Goal: Task Accomplishment & Management: Use online tool/utility

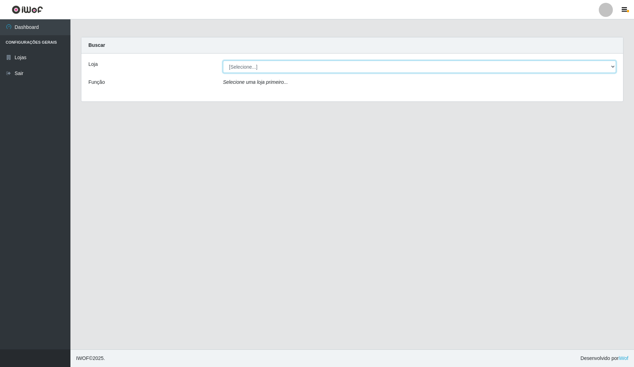
click at [565, 69] on select "[Selecione...] Rede Compras Supermercados - LOJA 4" at bounding box center [419, 67] width 393 height 12
select select "159"
click at [223, 61] on select "[Selecione...] Rede Compras Supermercados - LOJA 4" at bounding box center [419, 67] width 393 height 12
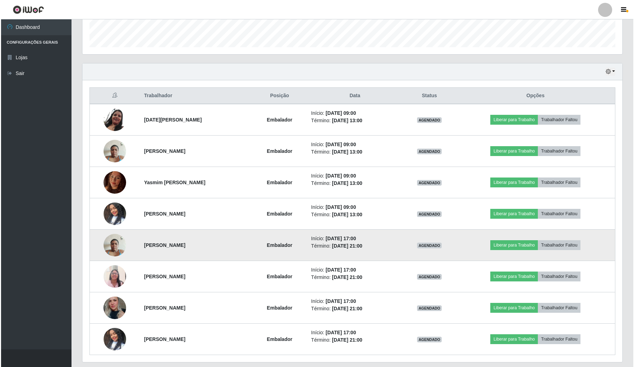
scroll to position [220, 0]
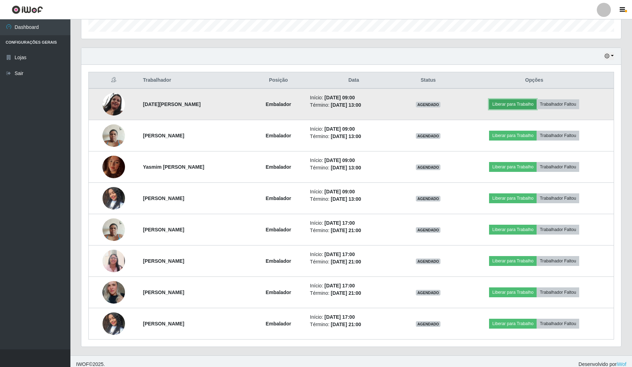
click at [525, 103] on button "Liberar para Trabalho" at bounding box center [513, 104] width 48 height 10
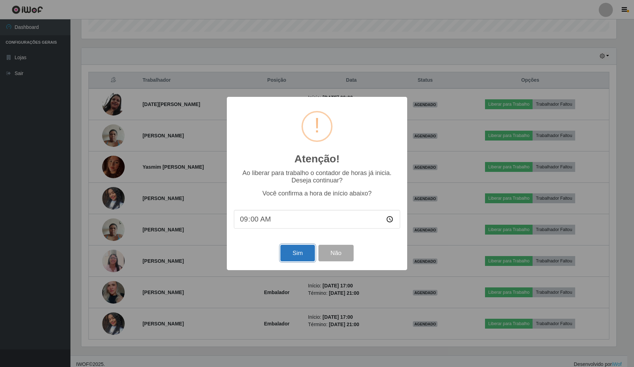
click at [296, 259] on button "Sim" at bounding box center [297, 253] width 34 height 17
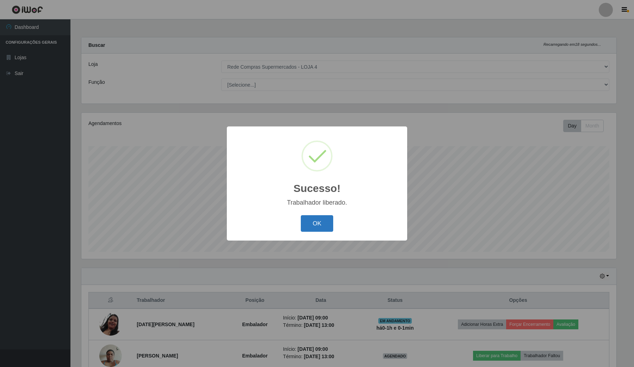
click at [321, 225] on button "OK" at bounding box center [317, 223] width 33 height 17
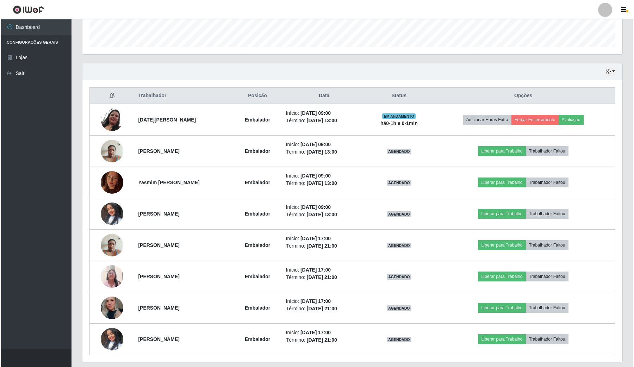
scroll to position [220, 0]
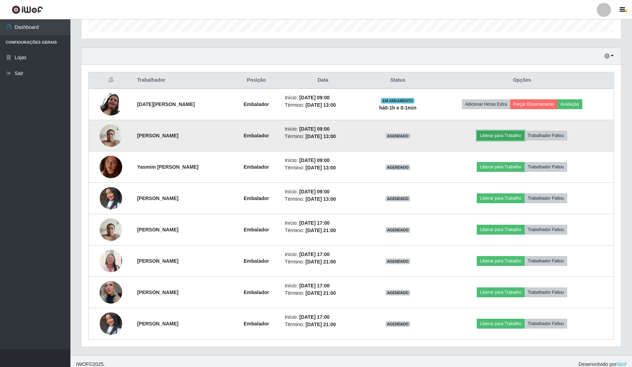
click at [501, 135] on button "Liberar para Trabalho" at bounding box center [501, 136] width 48 height 10
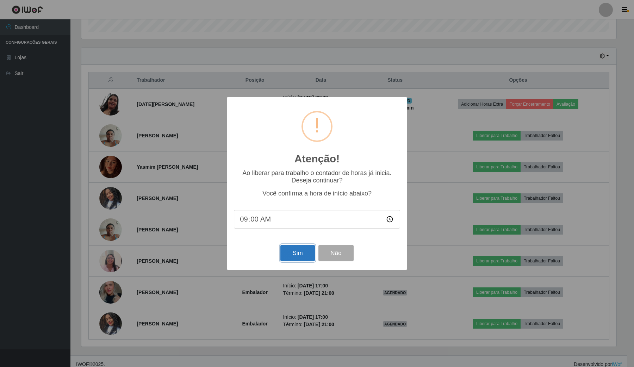
click at [290, 250] on button "Sim" at bounding box center [297, 253] width 34 height 17
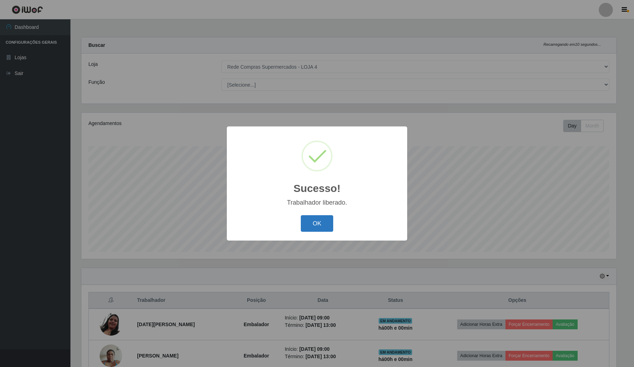
click at [321, 219] on button "OK" at bounding box center [317, 223] width 33 height 17
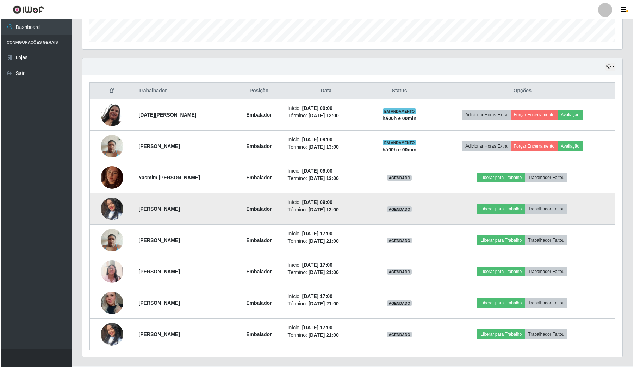
scroll to position [220, 0]
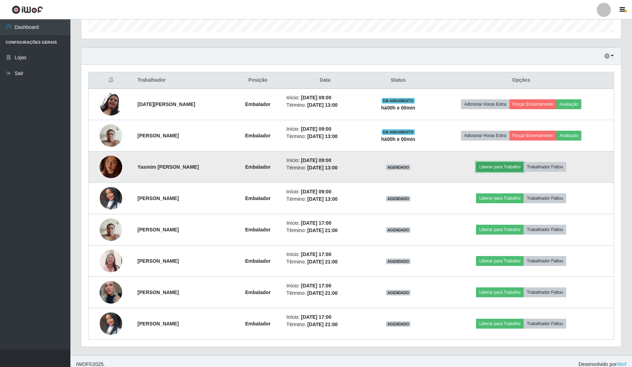
click at [516, 165] on button "Liberar para Trabalho" at bounding box center [500, 167] width 48 height 10
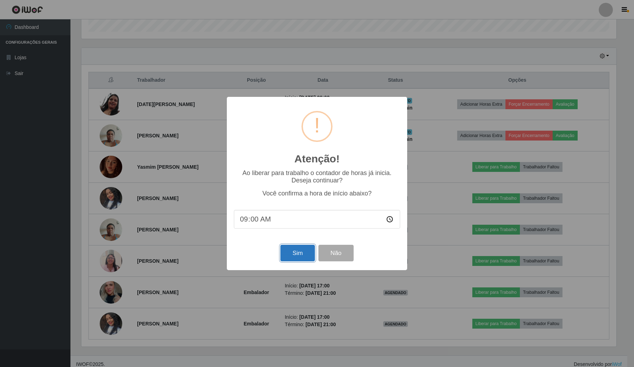
click at [298, 255] on button "Sim" at bounding box center [297, 253] width 34 height 17
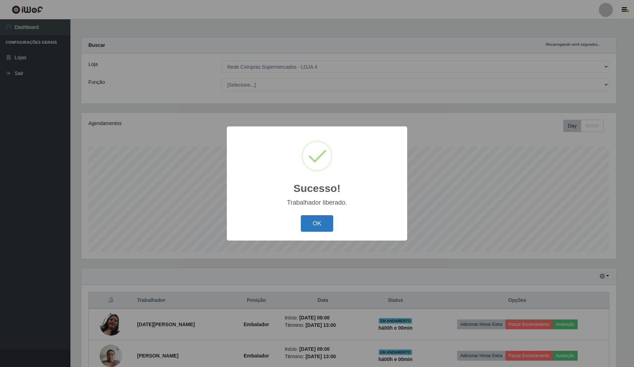
click at [322, 224] on button "OK" at bounding box center [317, 223] width 33 height 17
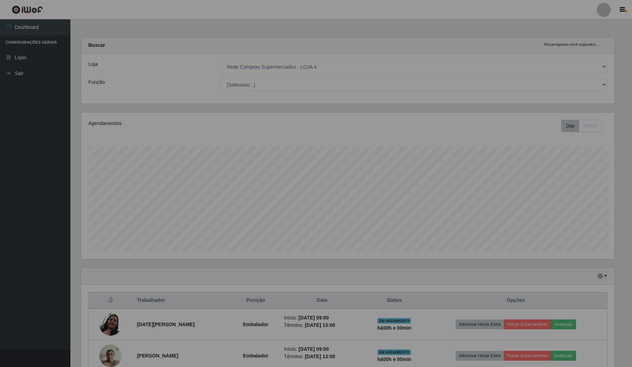
scroll to position [0, 0]
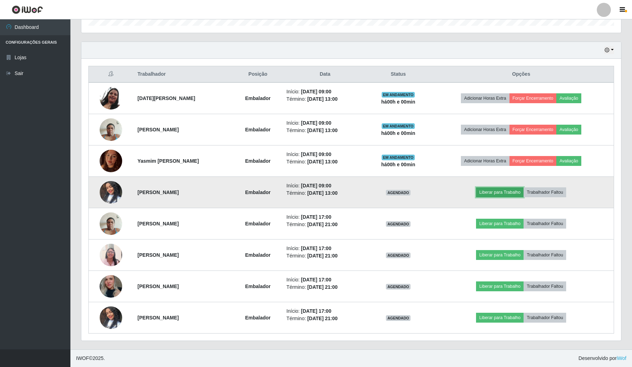
click at [498, 190] on button "Liberar para Trabalho" at bounding box center [500, 192] width 48 height 10
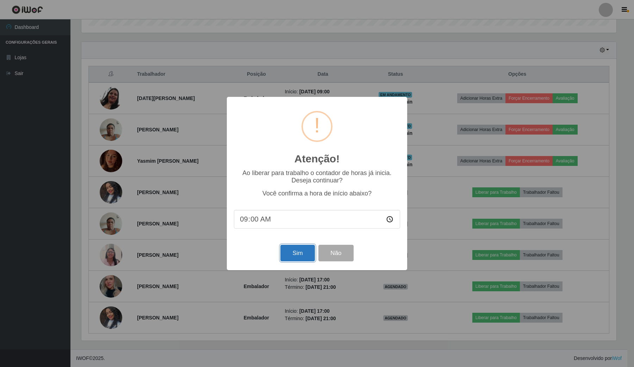
click at [289, 256] on button "Sim" at bounding box center [297, 253] width 34 height 17
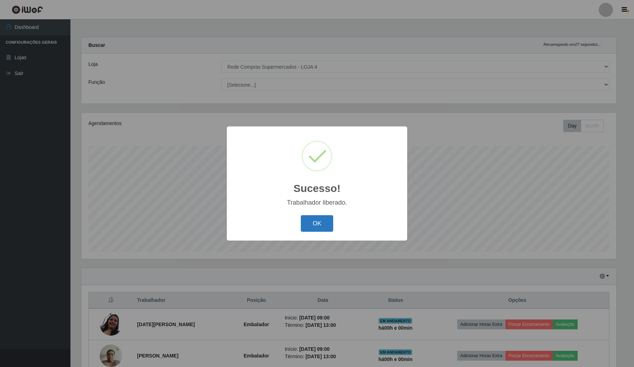
click at [326, 226] on button "OK" at bounding box center [317, 223] width 33 height 17
